Goal: Information Seeking & Learning: Learn about a topic

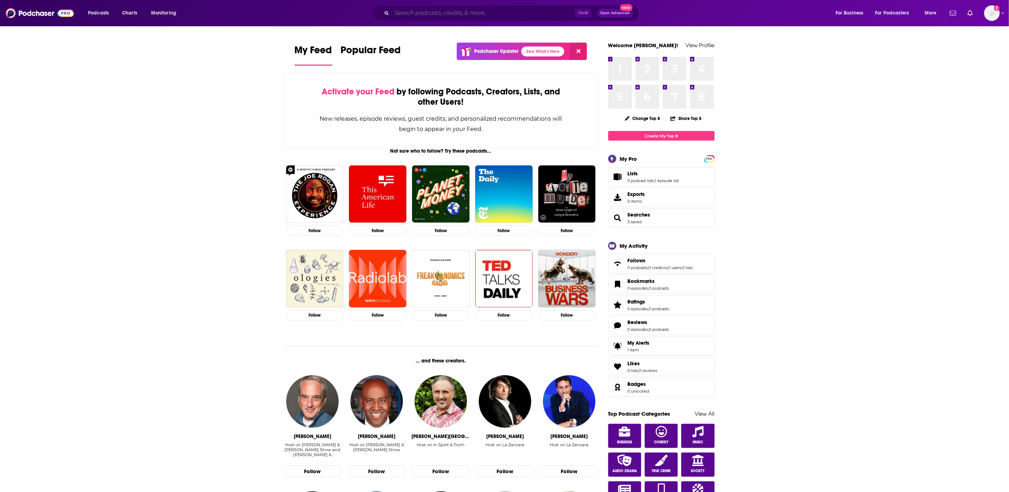
click at [406, 11] on input "Search podcasts, credits, & more..." at bounding box center [483, 12] width 183 height 11
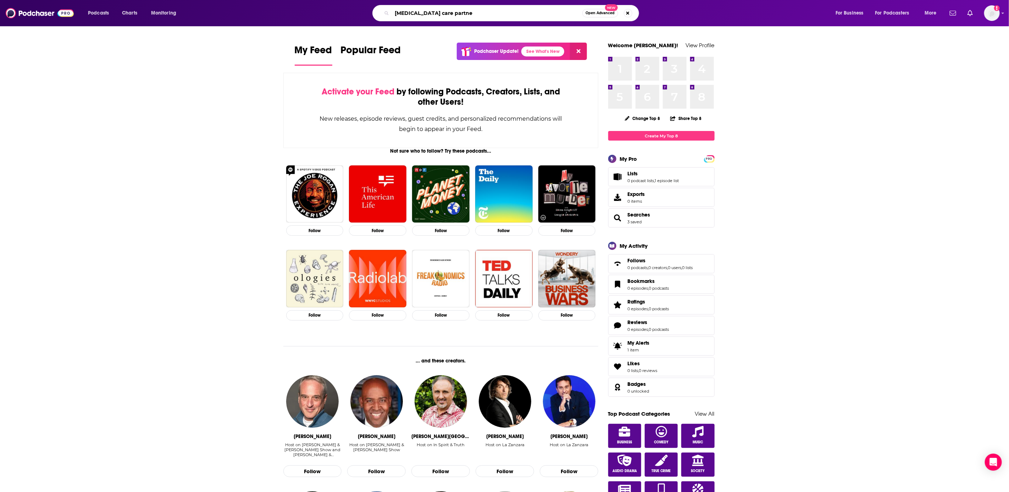
type input "[MEDICAL_DATA] care partne"
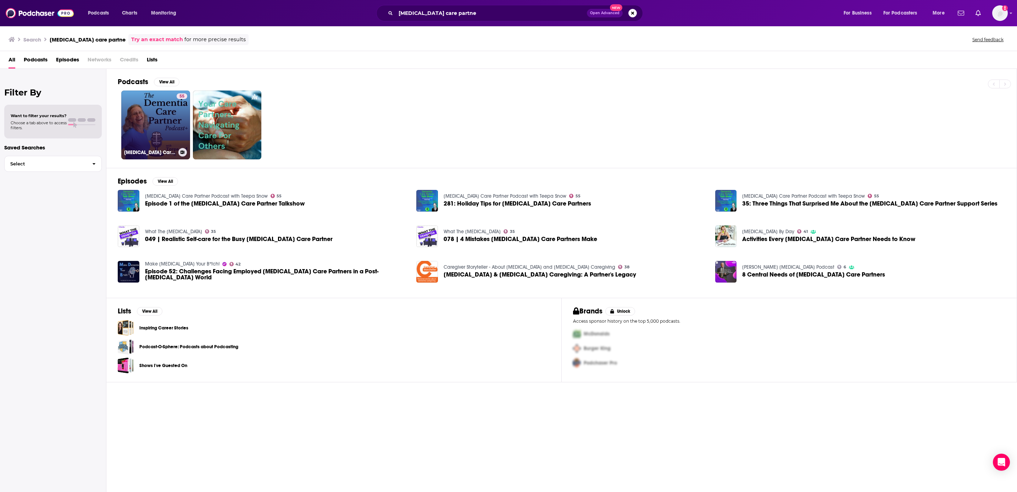
click at [163, 131] on link "55 [MEDICAL_DATA] Care Partner Podcast with Teepa Snow" at bounding box center [155, 124] width 69 height 69
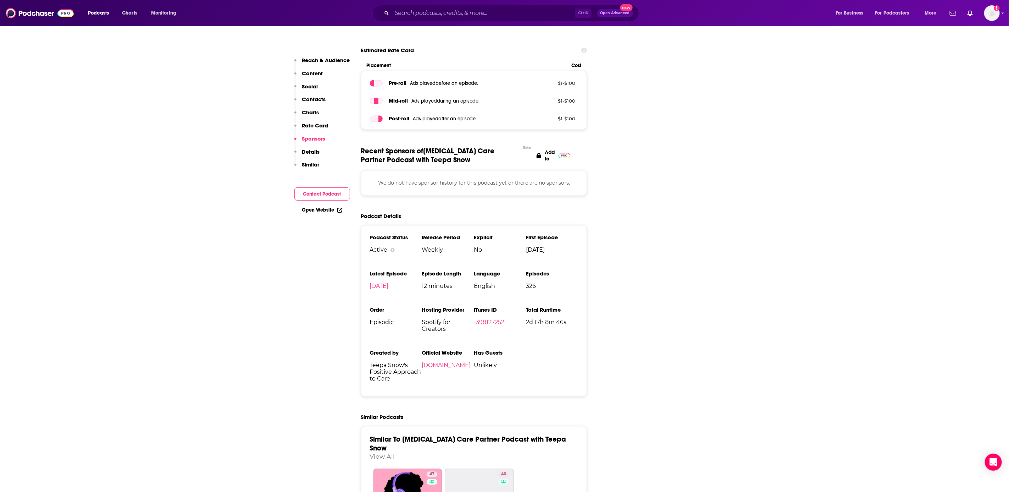
scroll to position [951, 0]
click at [441, 361] on link "[DOMAIN_NAME]" at bounding box center [446, 364] width 49 height 7
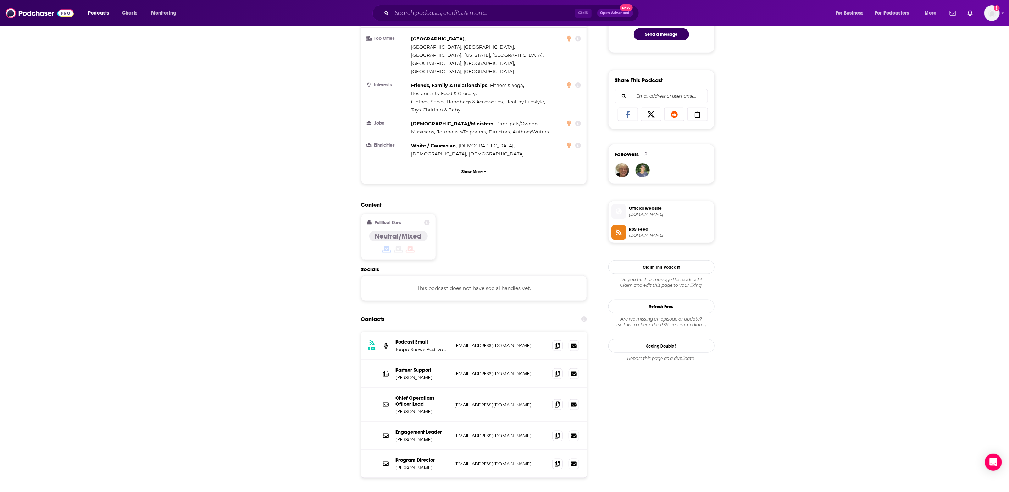
scroll to position [0, 0]
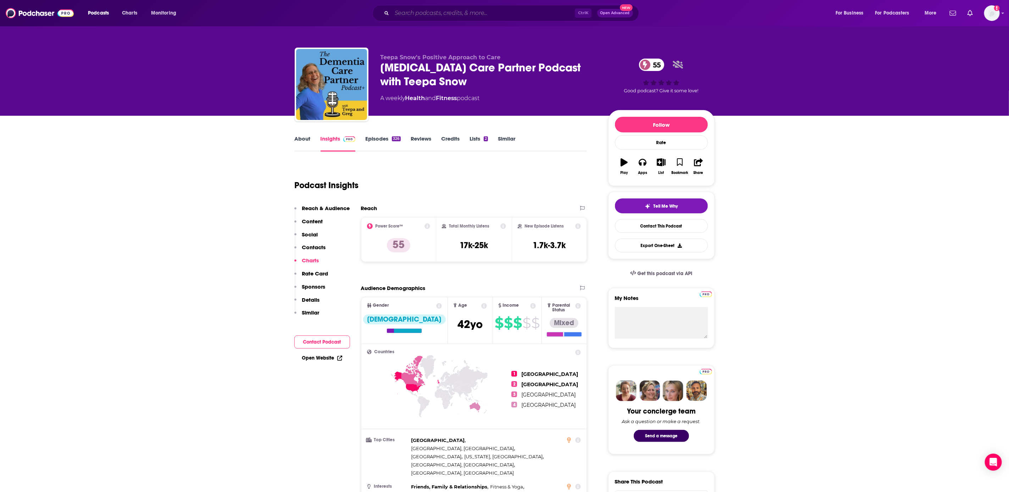
click at [446, 11] on input "Search podcasts, credits, & more..." at bounding box center [483, 12] width 183 height 11
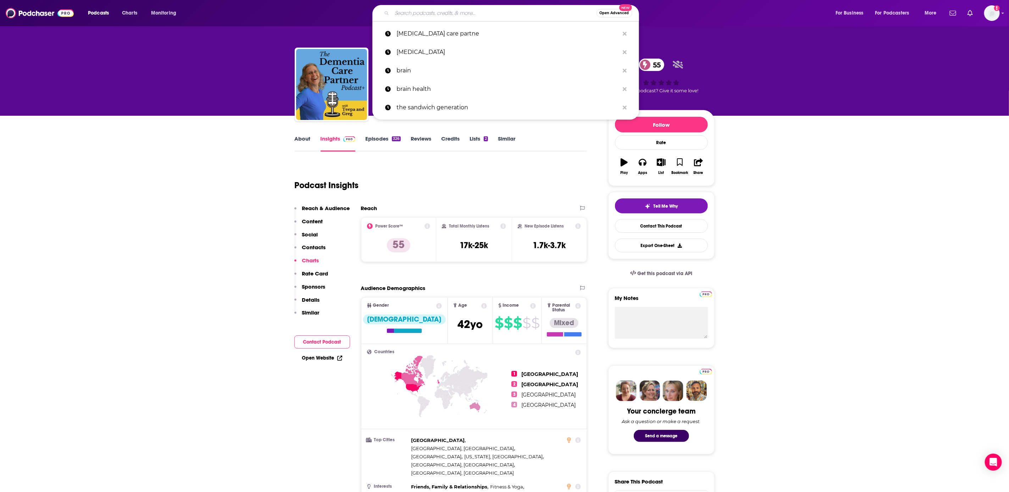
paste input "Happy Healthy Caregiver"
type input "Happy Healthy Caregiver"
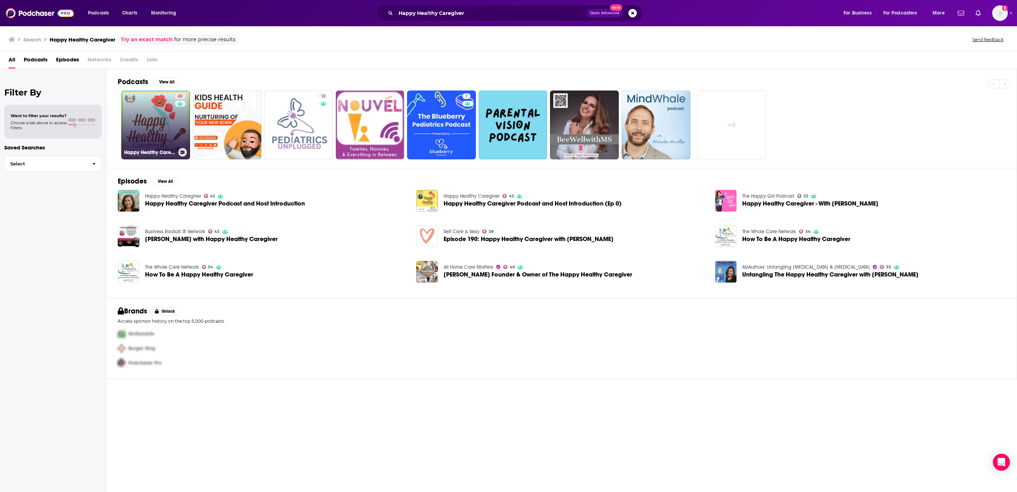
click at [173, 130] on link "42 Happy Healthy Caregiver" at bounding box center [155, 124] width 69 height 69
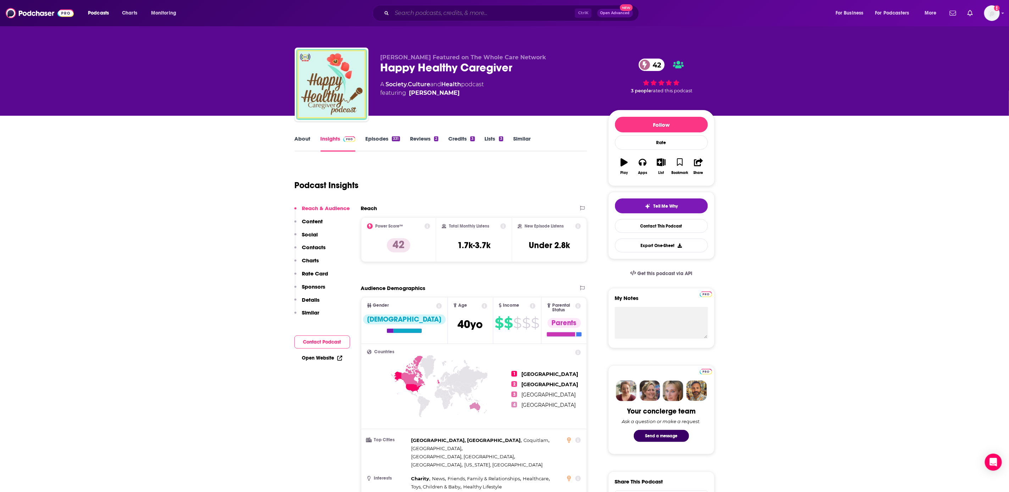
click at [464, 13] on input "Search podcasts, credits, & more..." at bounding box center [483, 12] width 183 height 11
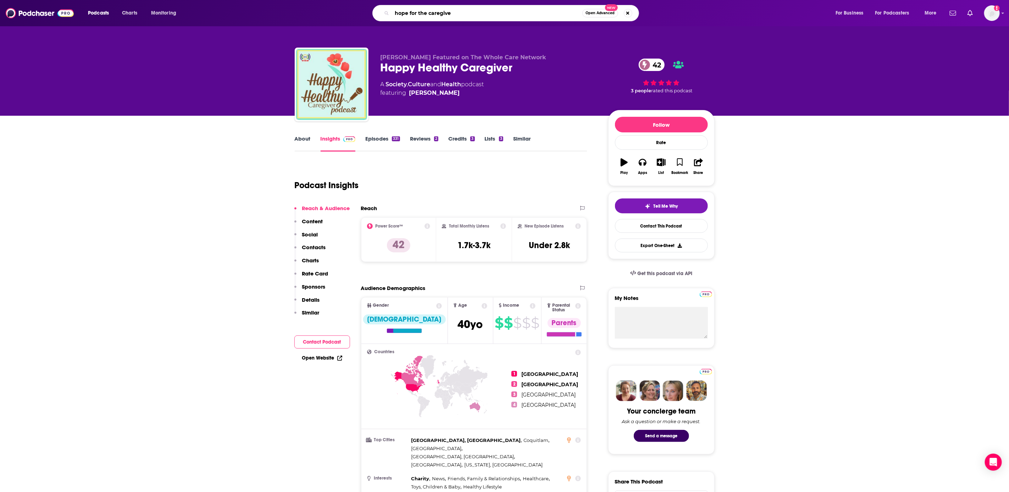
type input "hope for the caregiver"
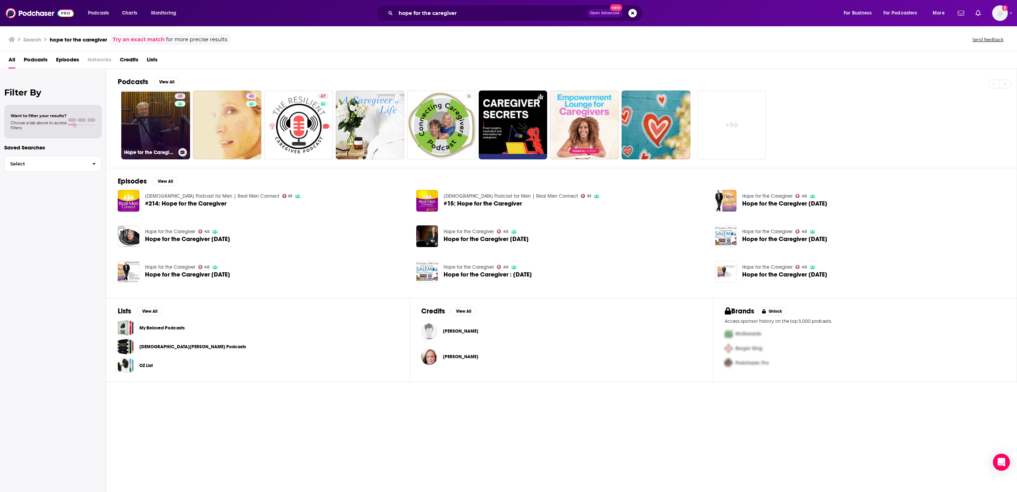
click at [158, 125] on link "45 Hope for the Caregiver" at bounding box center [155, 124] width 69 height 69
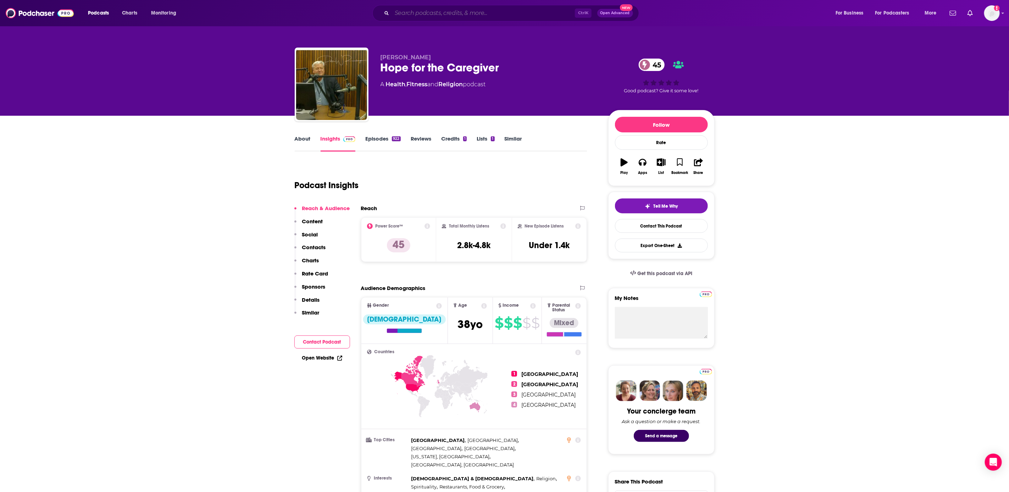
click at [465, 12] on input "Search podcasts, credits, & more..." at bounding box center [483, 12] width 183 height 11
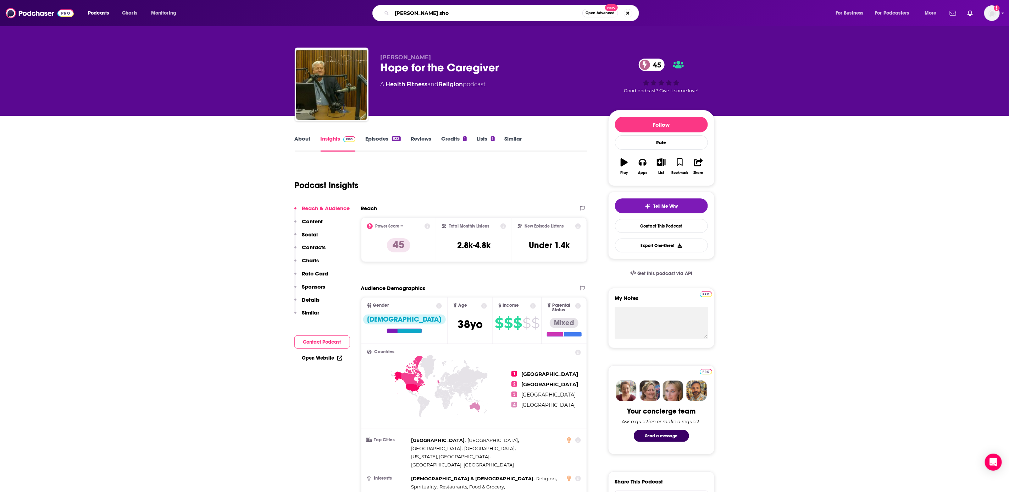
type input "[PERSON_NAME] show"
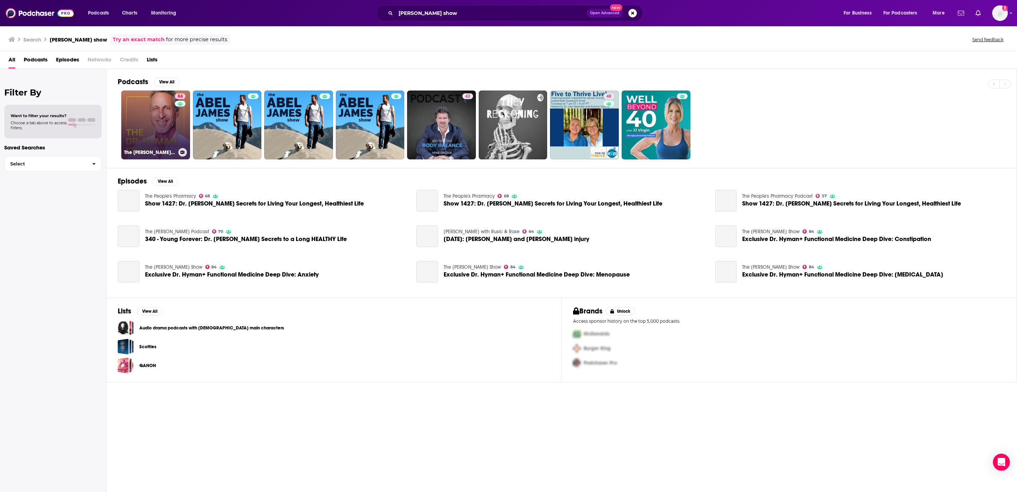
click at [149, 124] on link "84 The [PERSON_NAME] Show" at bounding box center [155, 124] width 69 height 69
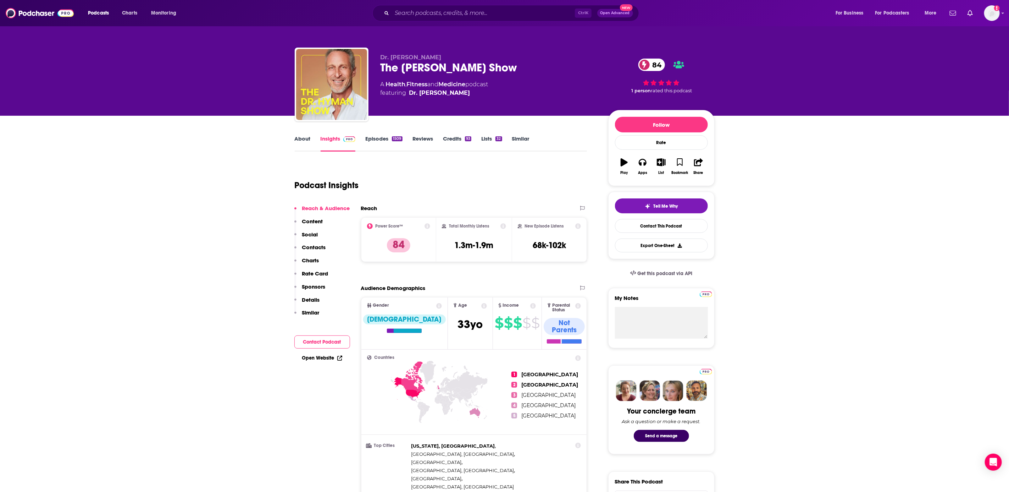
click at [372, 141] on link "Episodes 1509" at bounding box center [383, 143] width 37 height 16
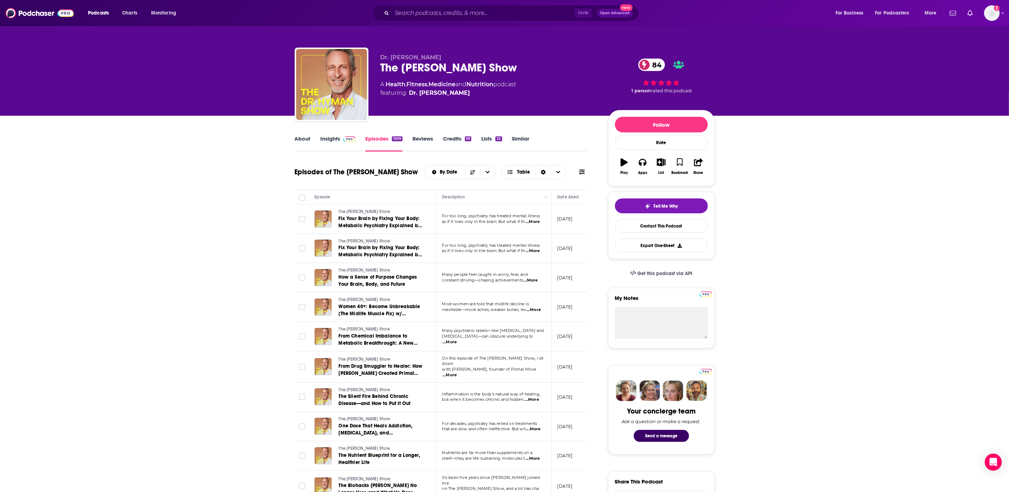
click at [304, 139] on link "About" at bounding box center [303, 143] width 16 height 16
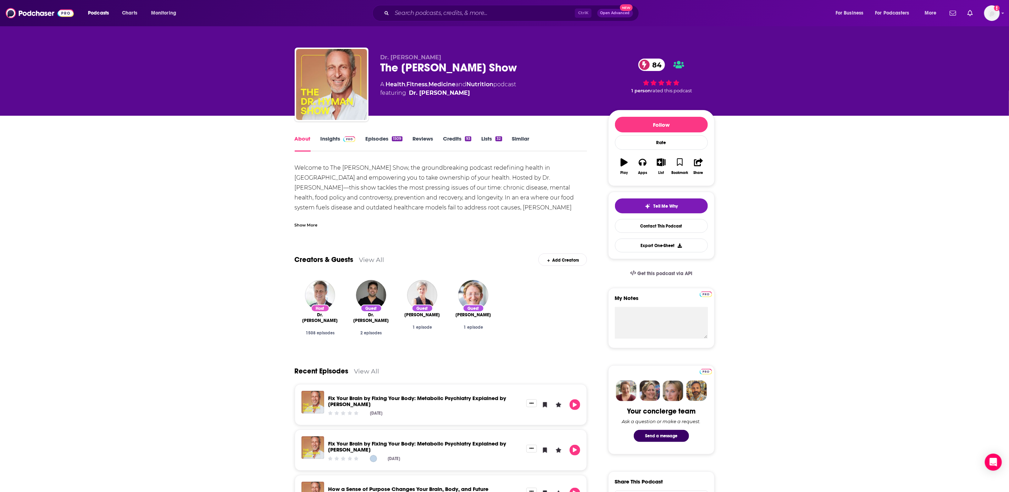
click at [353, 141] on img at bounding box center [349, 139] width 12 height 6
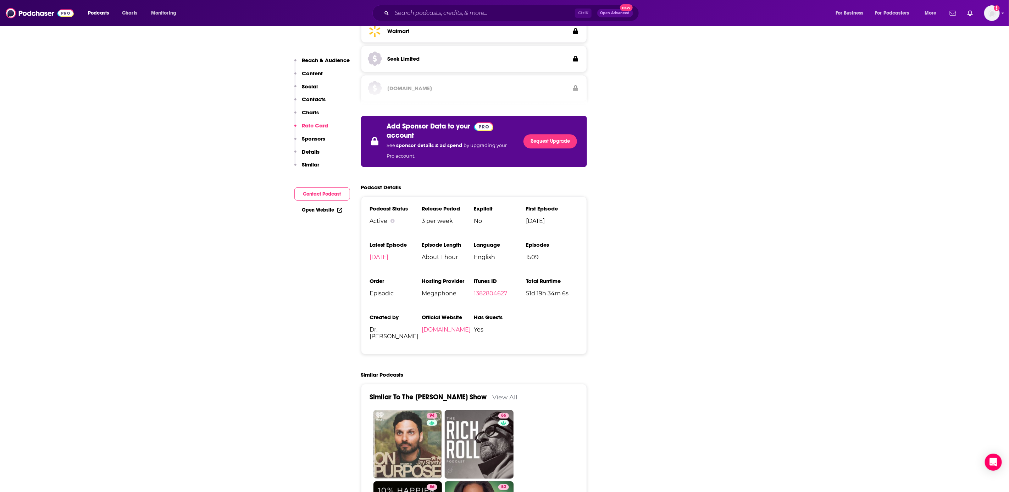
scroll to position [1351, 0]
click at [446, 327] on link "[DOMAIN_NAME]" at bounding box center [446, 330] width 49 height 7
